Goal: Task Accomplishment & Management: Use online tool/utility

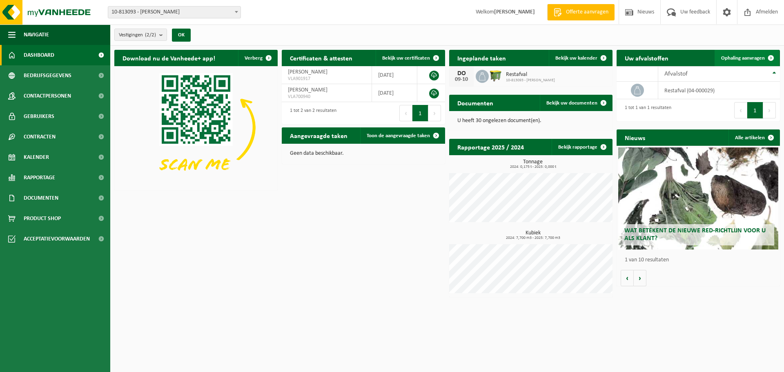
click at [743, 59] on span "Ophaling aanvragen" at bounding box center [743, 58] width 44 height 5
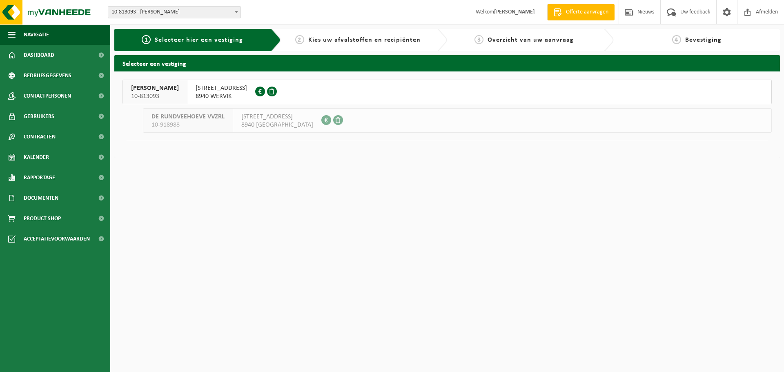
click at [276, 124] on span "8940 GELUWE" at bounding box center [277, 125] width 72 height 8
click at [214, 122] on span "10-918988" at bounding box center [188, 125] width 73 height 8
click at [284, 119] on span "OUDE IEPERSTRAAT 21" at bounding box center [277, 117] width 72 height 8
click at [232, 91] on span "OUDE IEPERSTRAAT 21" at bounding box center [221, 88] width 51 height 8
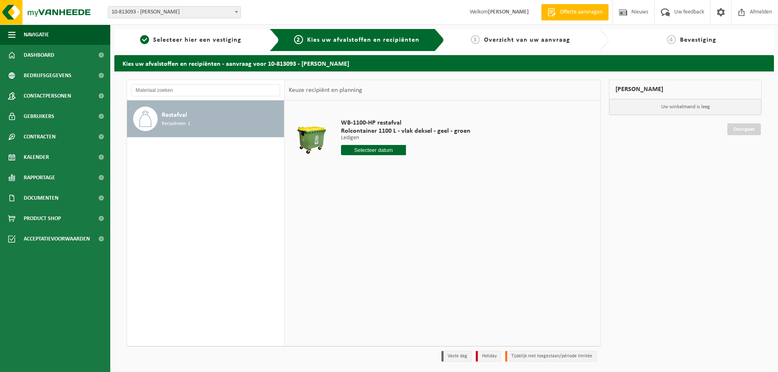
click at [366, 153] on input "text" at bounding box center [373, 150] width 65 height 10
click at [768, 13] on span "Afmelden" at bounding box center [761, 12] width 26 height 24
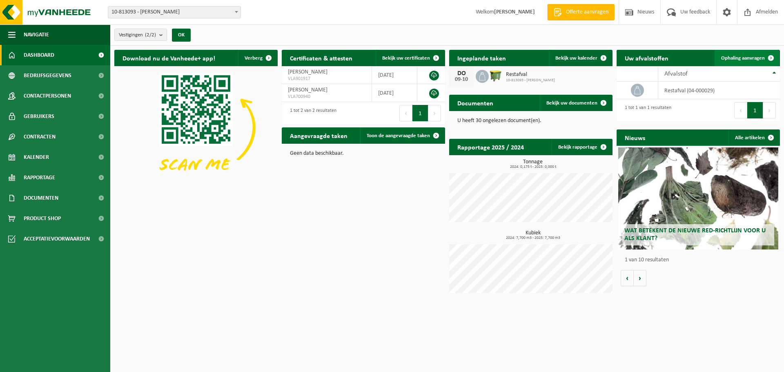
click at [747, 62] on link "Ophaling aanvragen" at bounding box center [747, 58] width 65 height 16
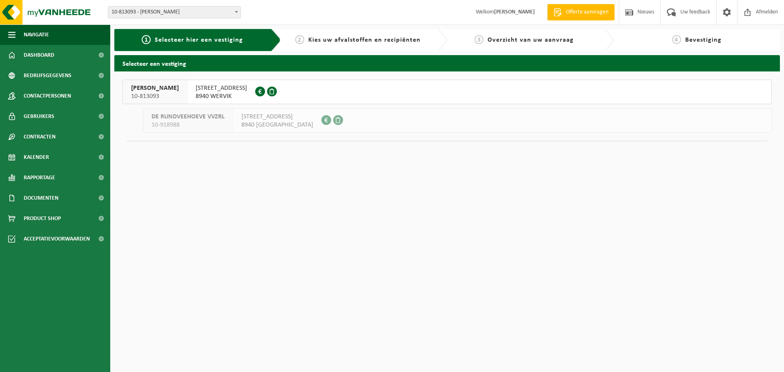
click at [177, 94] on span "10-813093" at bounding box center [155, 96] width 48 height 8
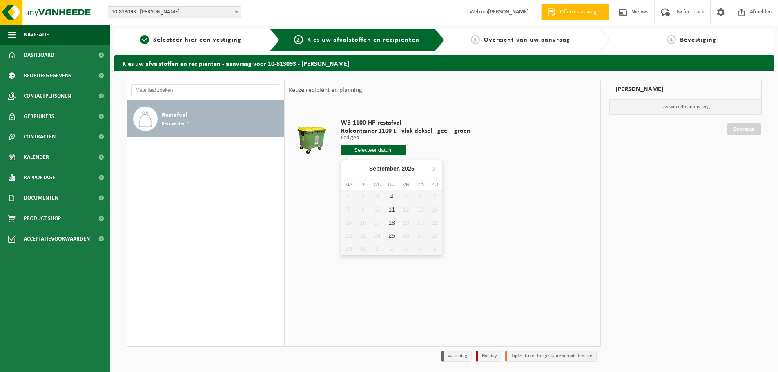
click at [367, 154] on input "text" at bounding box center [373, 150] width 65 height 10
click at [391, 199] on div "4" at bounding box center [392, 196] width 14 height 13
type input "Van [DATE]"
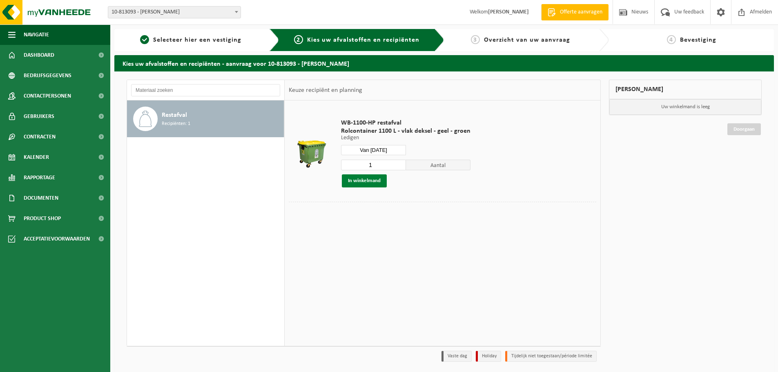
click at [374, 185] on button "In winkelmand" at bounding box center [364, 180] width 45 height 13
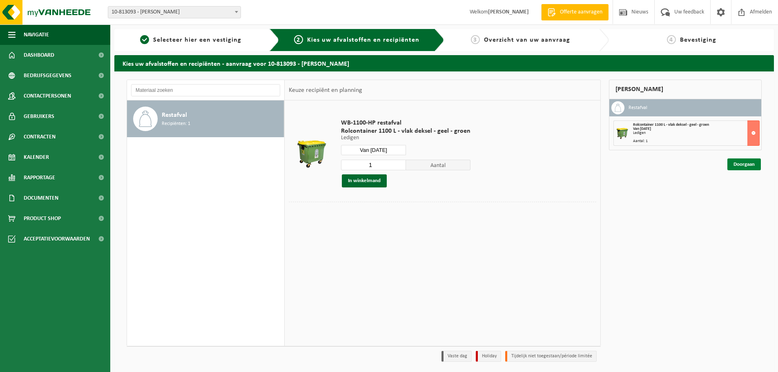
click at [740, 167] on link "Doorgaan" at bounding box center [743, 164] width 33 height 12
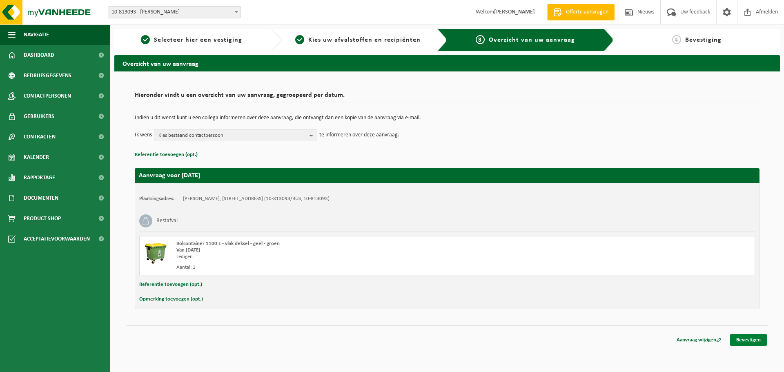
click at [741, 341] on link "Bevestigen" at bounding box center [748, 340] width 37 height 12
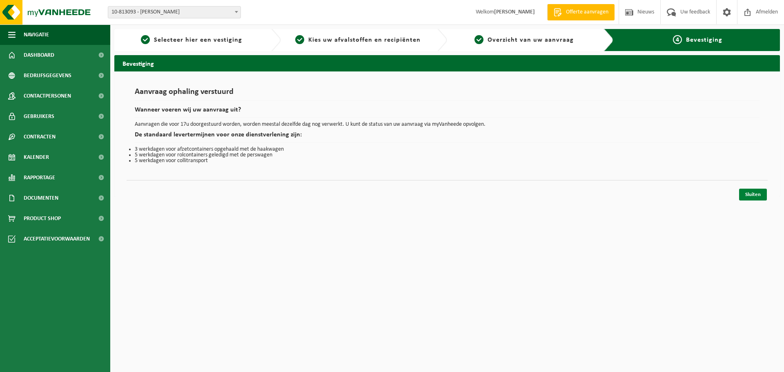
click at [756, 195] on link "Sluiten" at bounding box center [753, 195] width 28 height 12
